Goal: Task Accomplishment & Management: Use online tool/utility

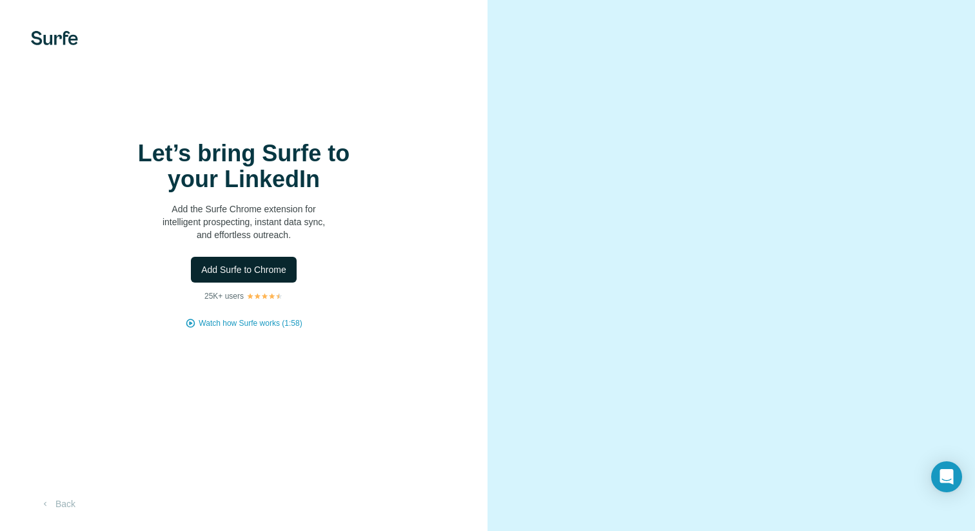
click at [273, 269] on span "Add Surfe to Chrome" at bounding box center [243, 269] width 85 height 13
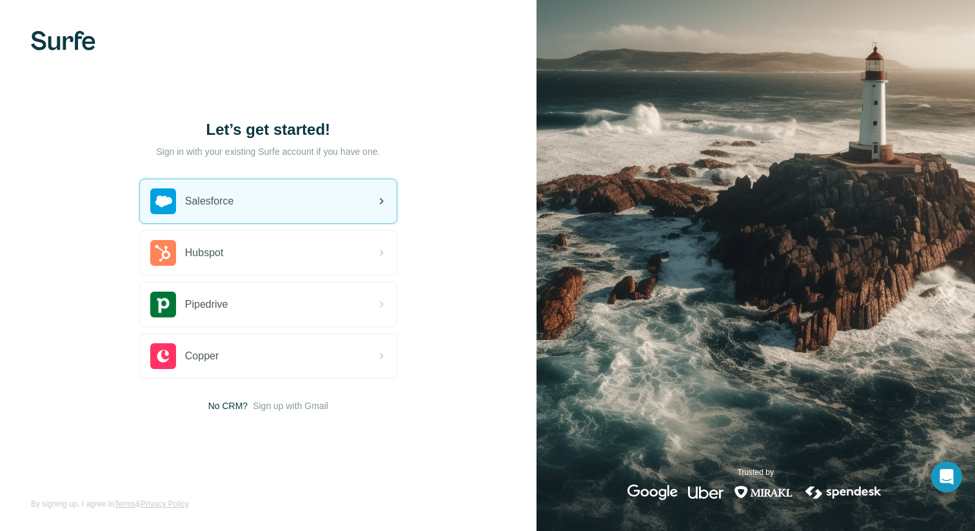
click at [304, 207] on div "Salesforce" at bounding box center [268, 201] width 257 height 44
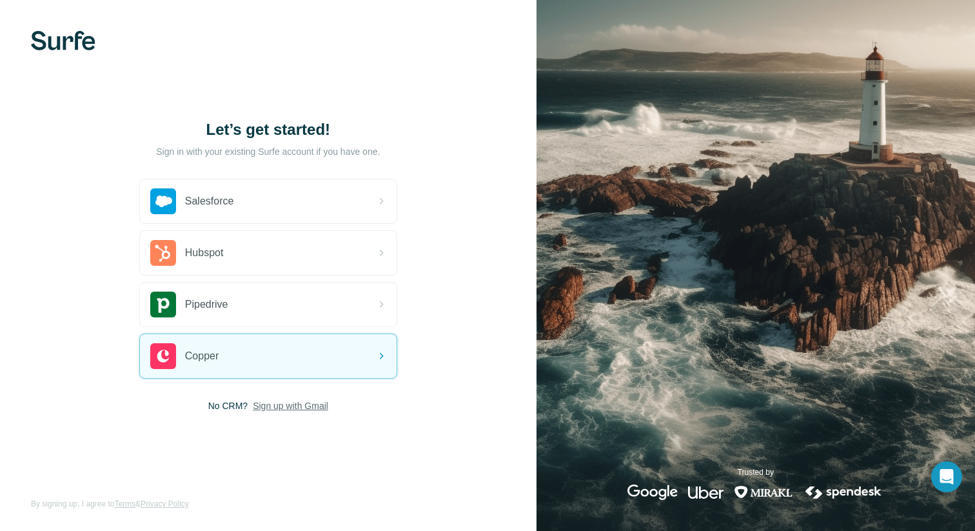
click at [295, 407] on span "Sign up with Gmail" at bounding box center [290, 405] width 75 height 13
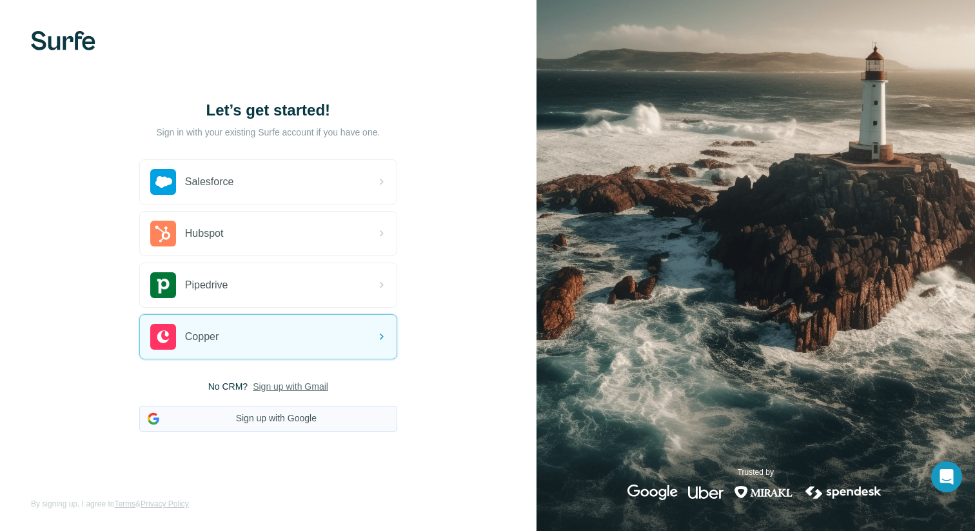
click at [295, 416] on button "Sign up with Google" at bounding box center [268, 419] width 258 height 26
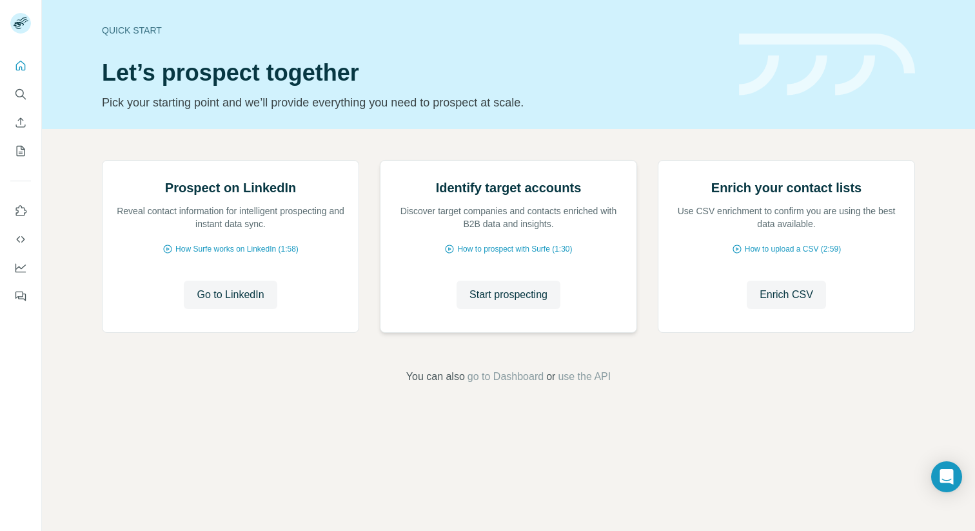
scroll to position [26, 0]
click at [514, 302] on span "Start prospecting" at bounding box center [508, 294] width 78 height 15
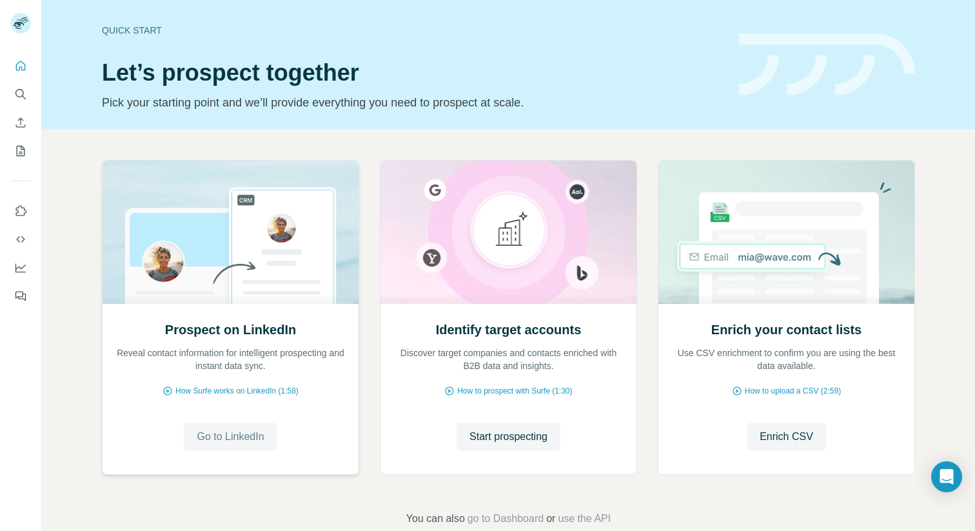
click at [242, 442] on span "Go to LinkedIn" at bounding box center [230, 436] width 67 height 15
